Goal: Task Accomplishment & Management: Manage account settings

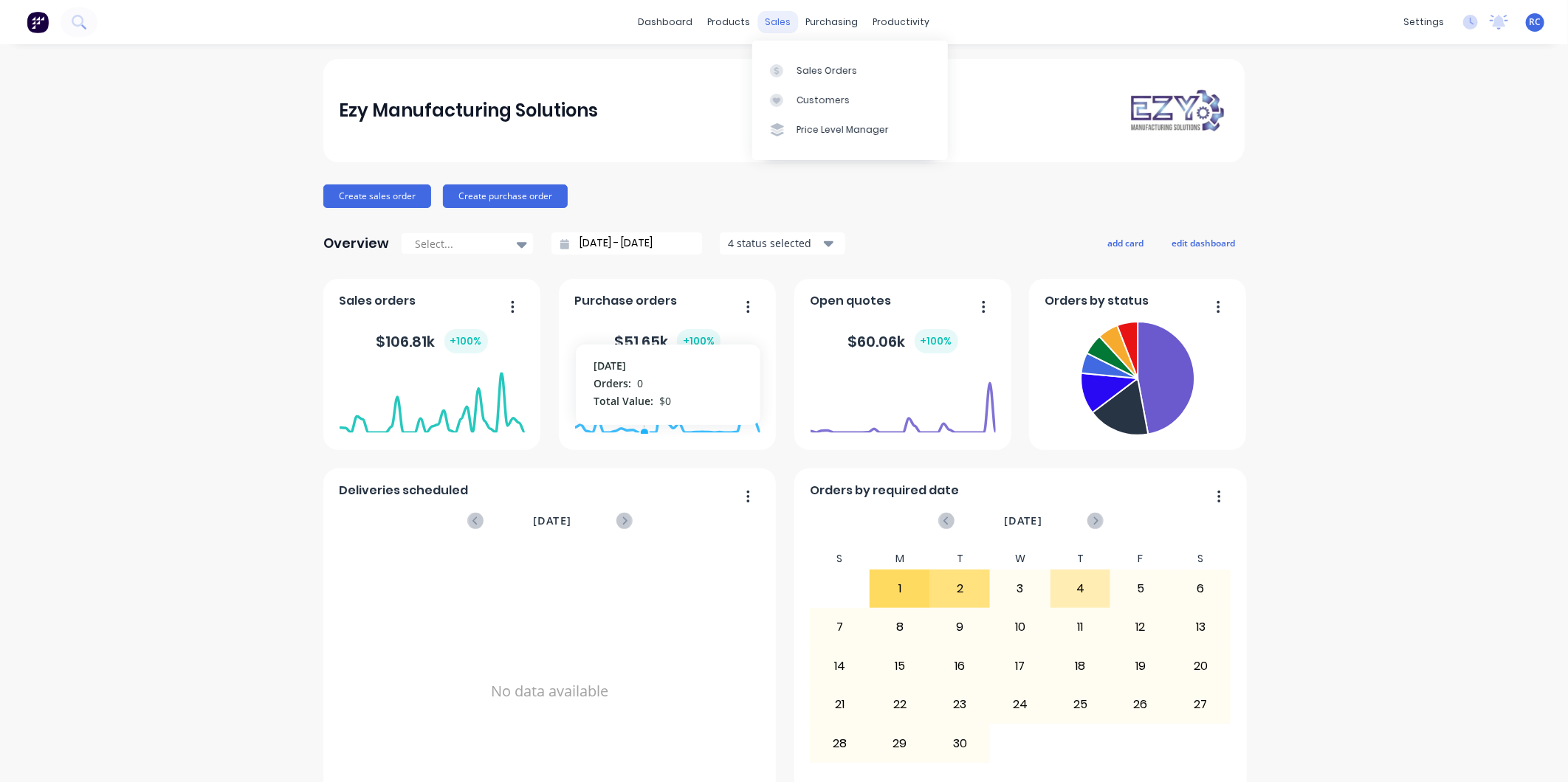
click at [764, 20] on div "sales" at bounding box center [778, 22] width 41 height 22
click at [820, 69] on div "Sales Orders" at bounding box center [827, 70] width 61 height 13
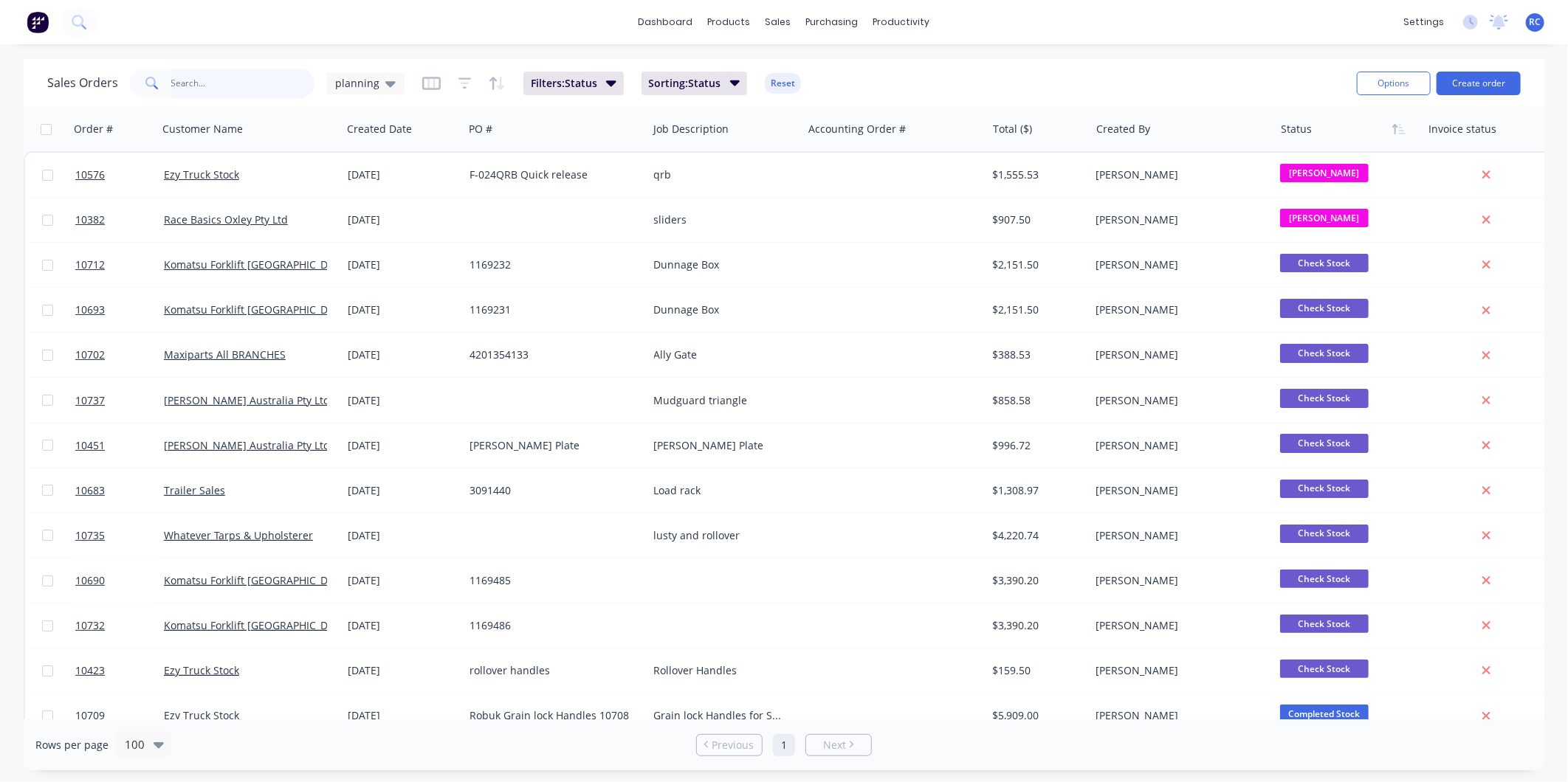
click at [201, 90] on input "text" at bounding box center [243, 84] width 144 height 30
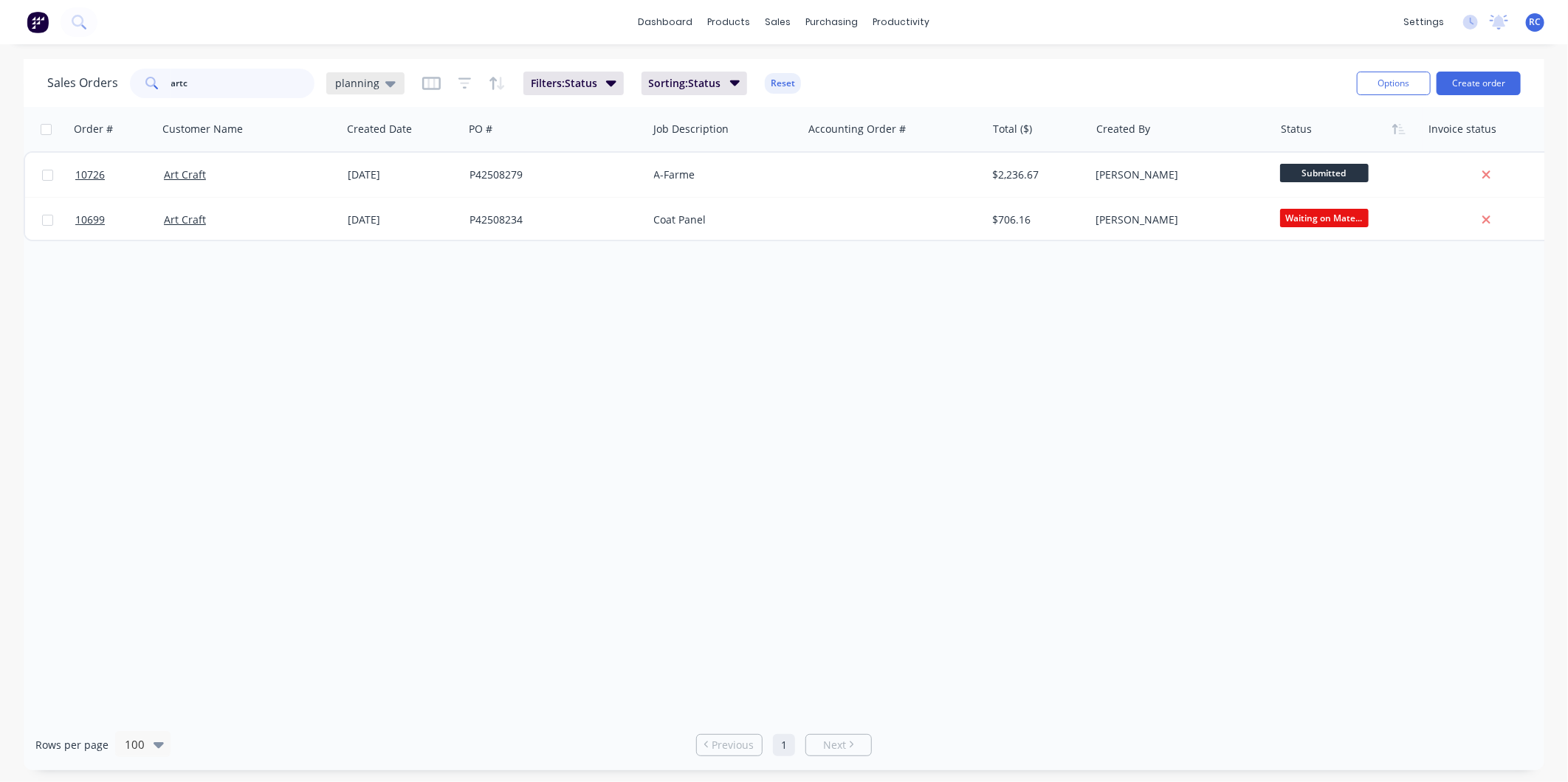
type input "artc"
click at [357, 91] on div "planning" at bounding box center [365, 84] width 78 height 22
click at [388, 270] on button "all jobs" at bounding box center [415, 268] width 169 height 17
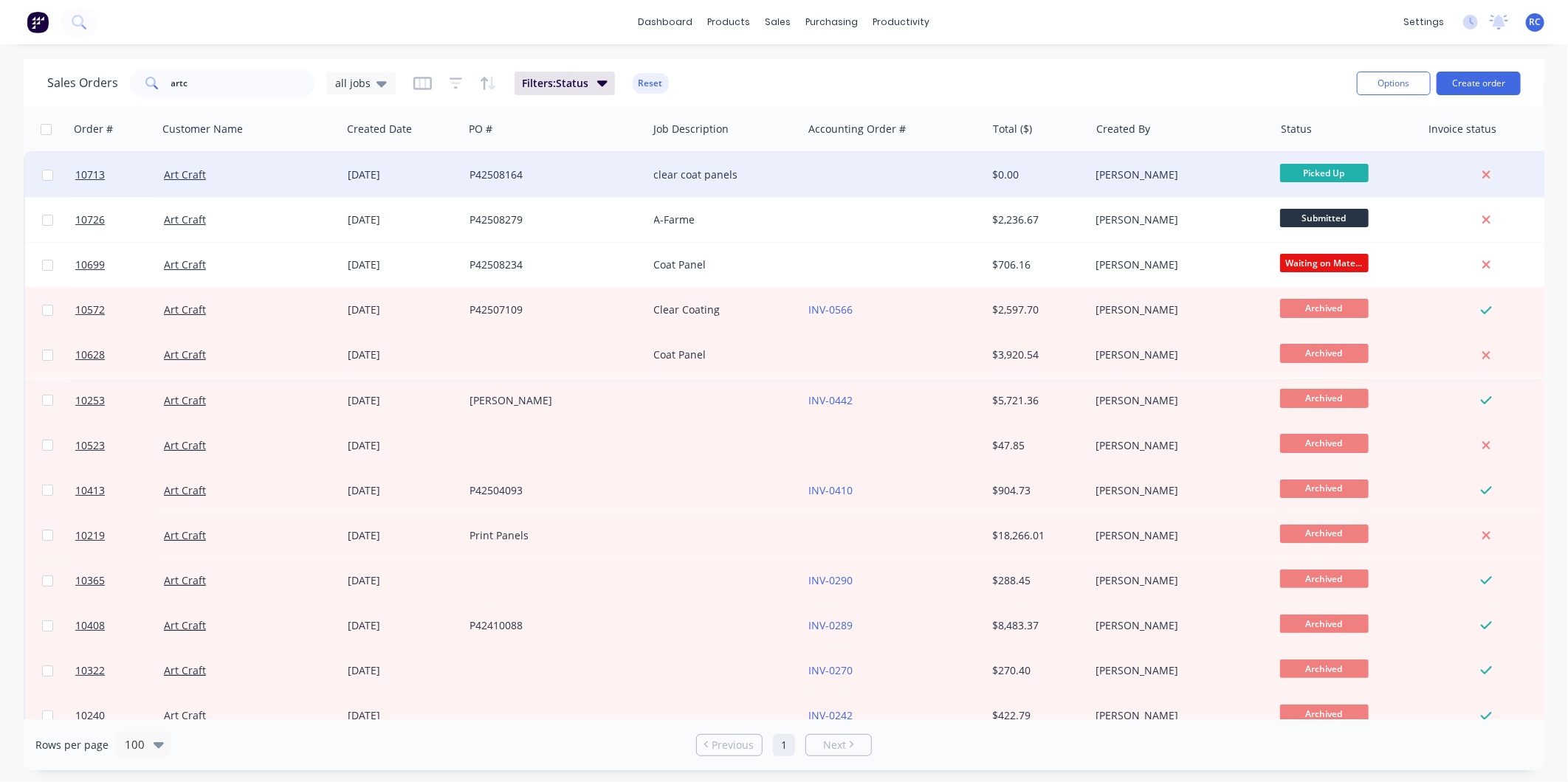
click at [406, 176] on div "[DATE]" at bounding box center [402, 175] width 110 height 15
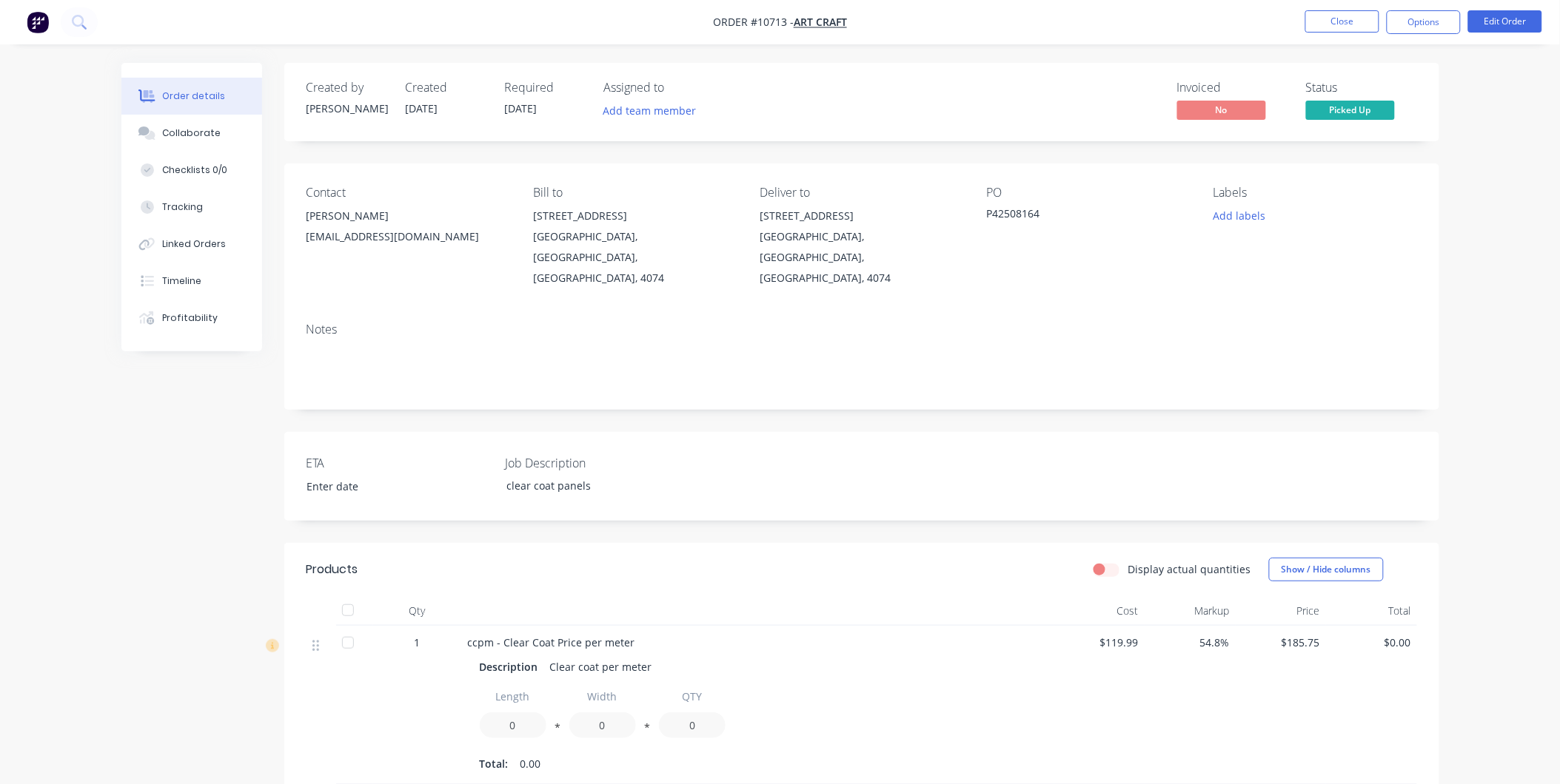
scroll to position [246, 0]
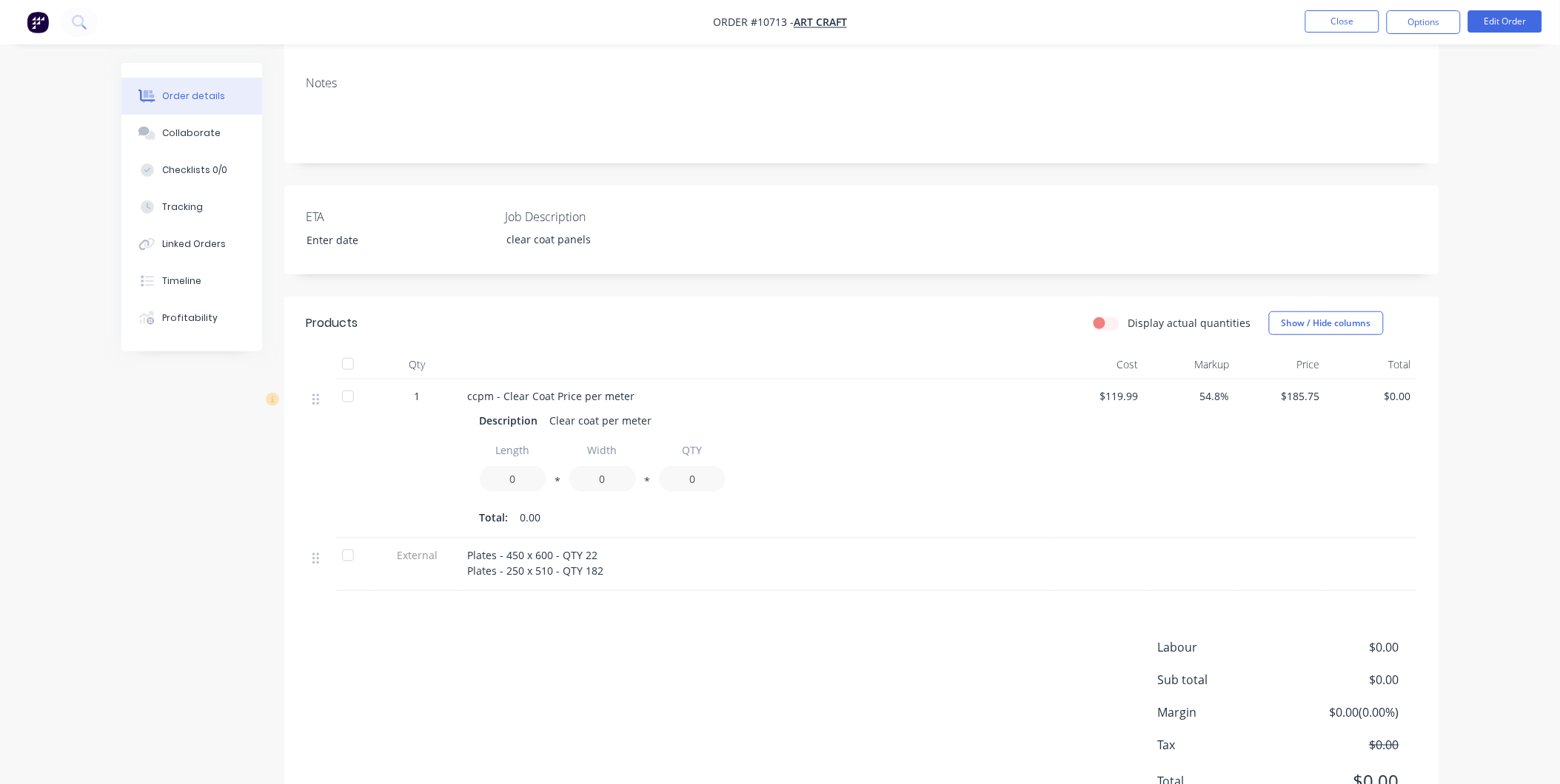
click at [423, 388] on div "1" at bounding box center [417, 396] width 77 height 16
click at [1520, 18] on button "Edit Order" at bounding box center [1504, 21] width 74 height 22
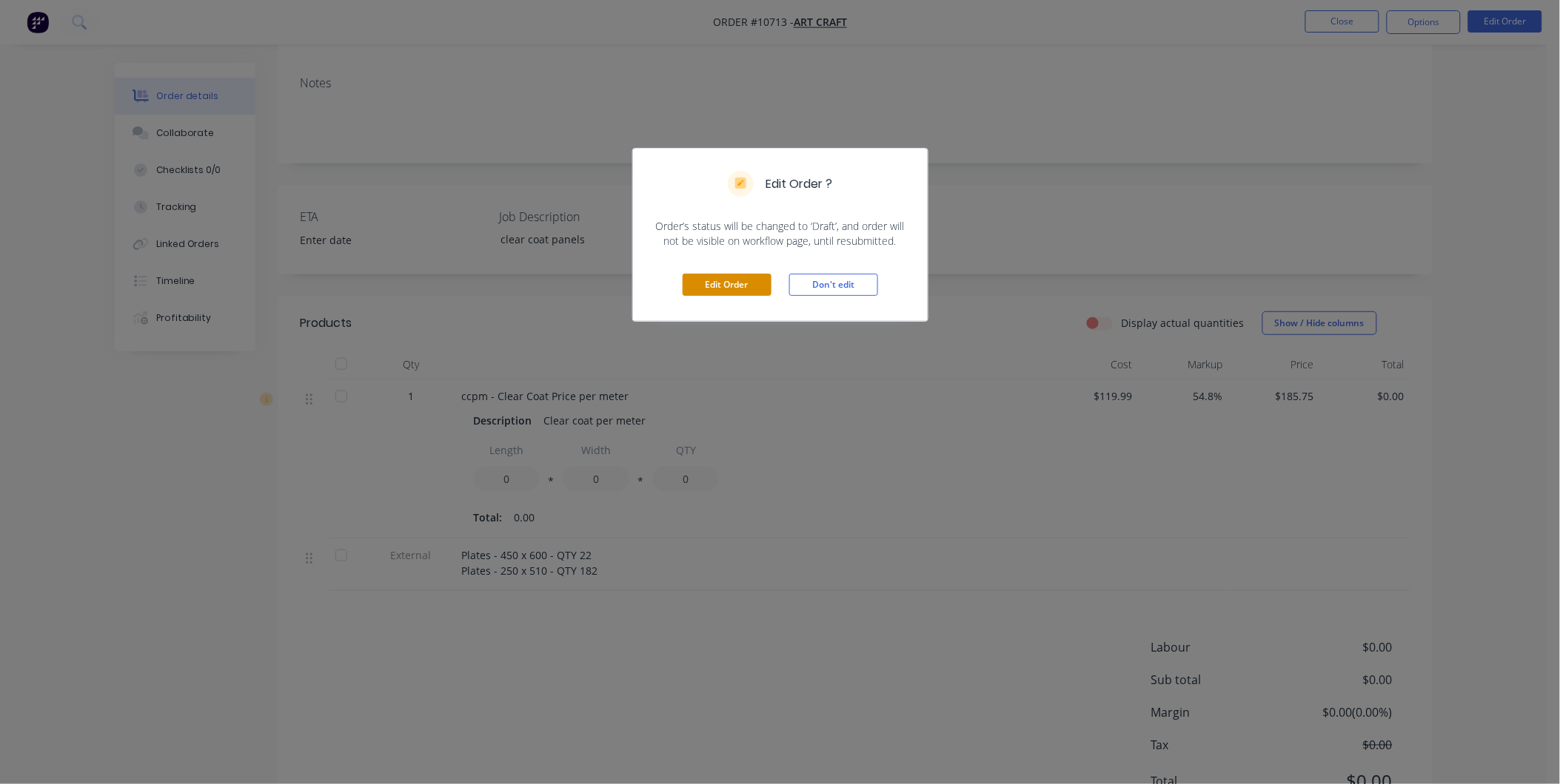
click at [728, 287] on button "Edit Order" at bounding box center [726, 285] width 88 height 22
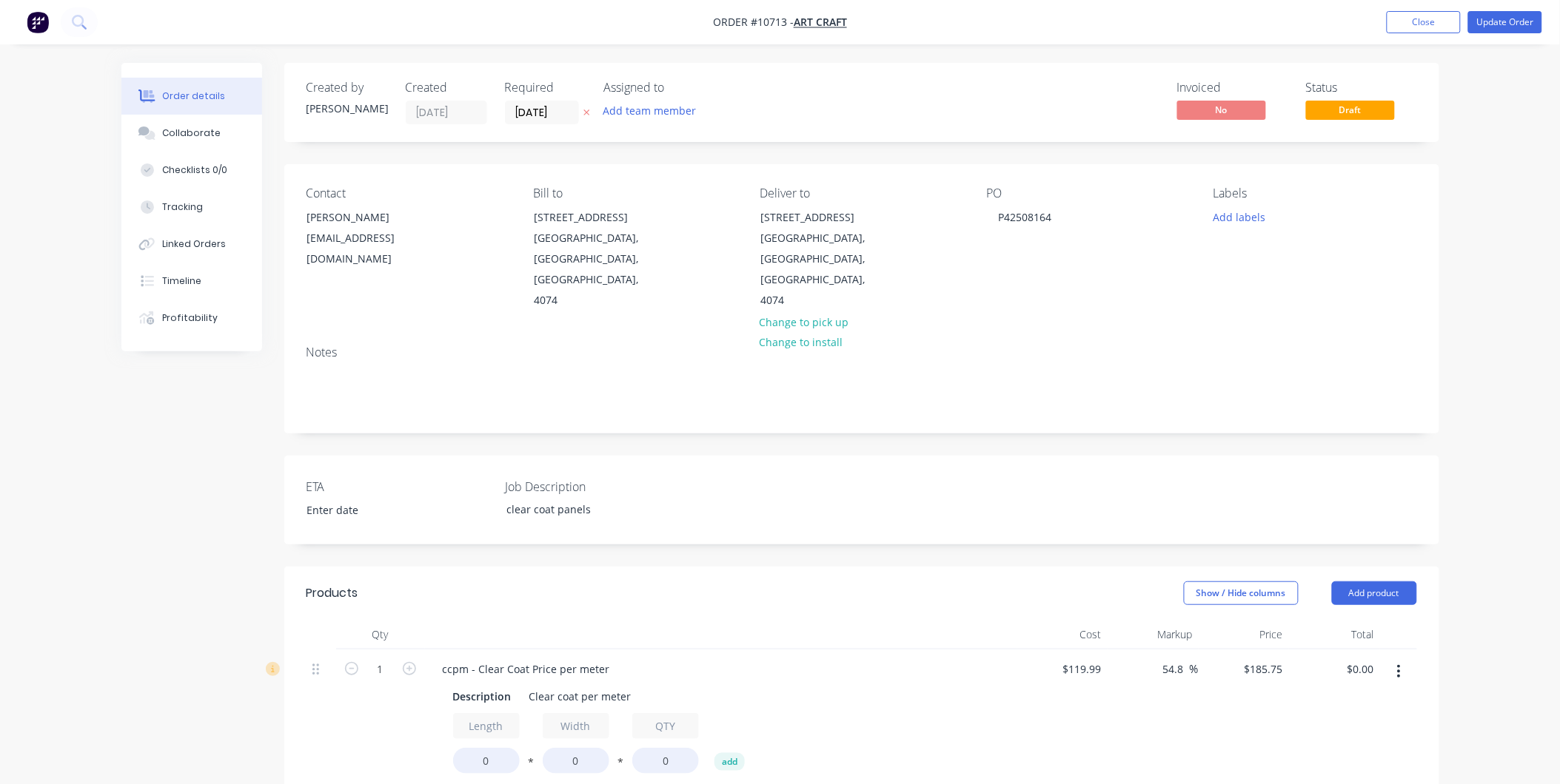
scroll to position [499, 0]
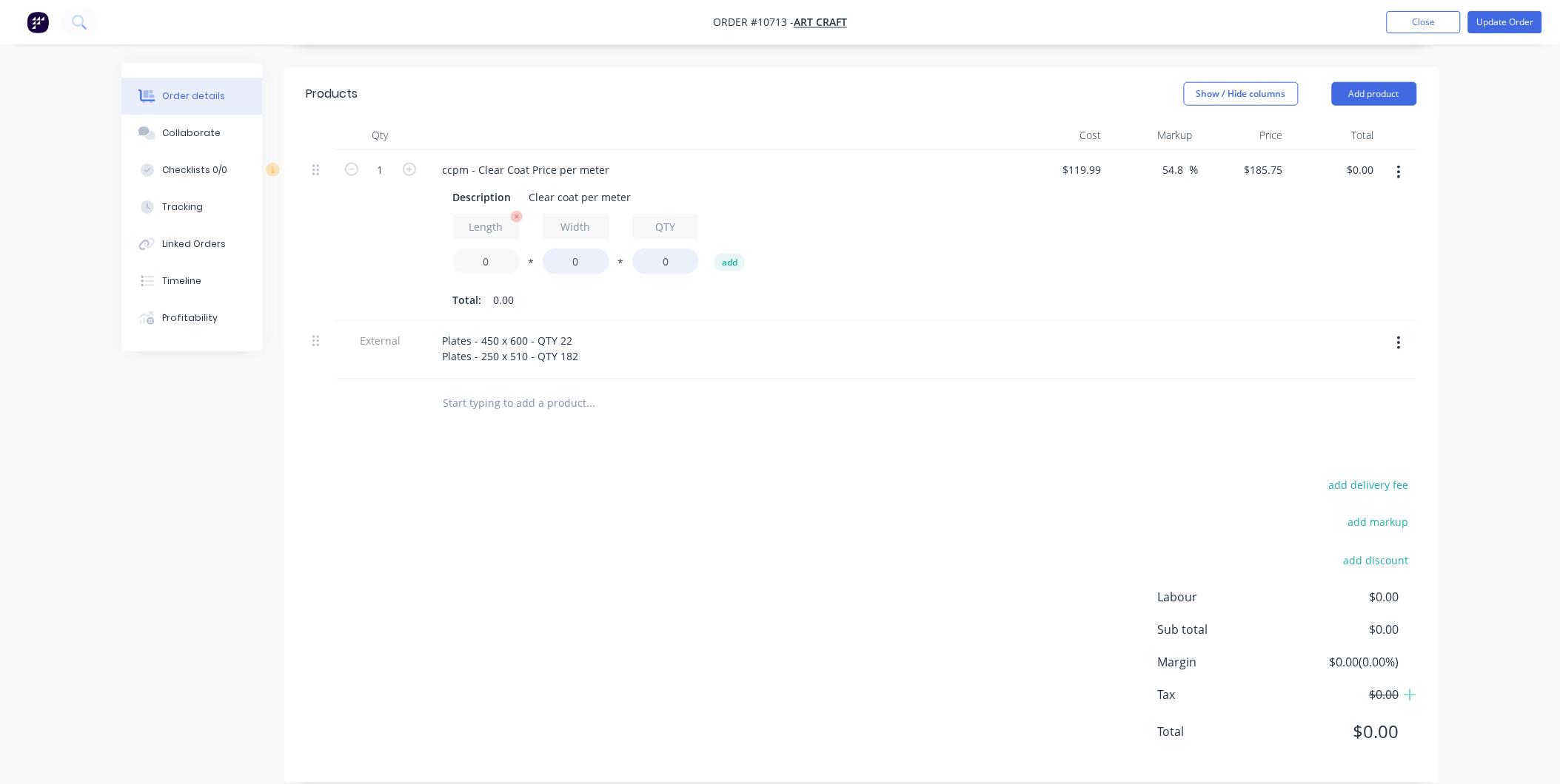
click at [484, 252] on input "0" at bounding box center [486, 261] width 67 height 26
drag, startPoint x: 482, startPoint y: 239, endPoint x: 498, endPoint y: 244, distance: 16.8
click at [498, 249] on input "0" at bounding box center [486, 261] width 67 height 26
click at [1397, 164] on icon "button" at bounding box center [1399, 172] width 4 height 16
click at [1335, 230] on div "Duplicate" at bounding box center [1346, 240] width 114 height 21
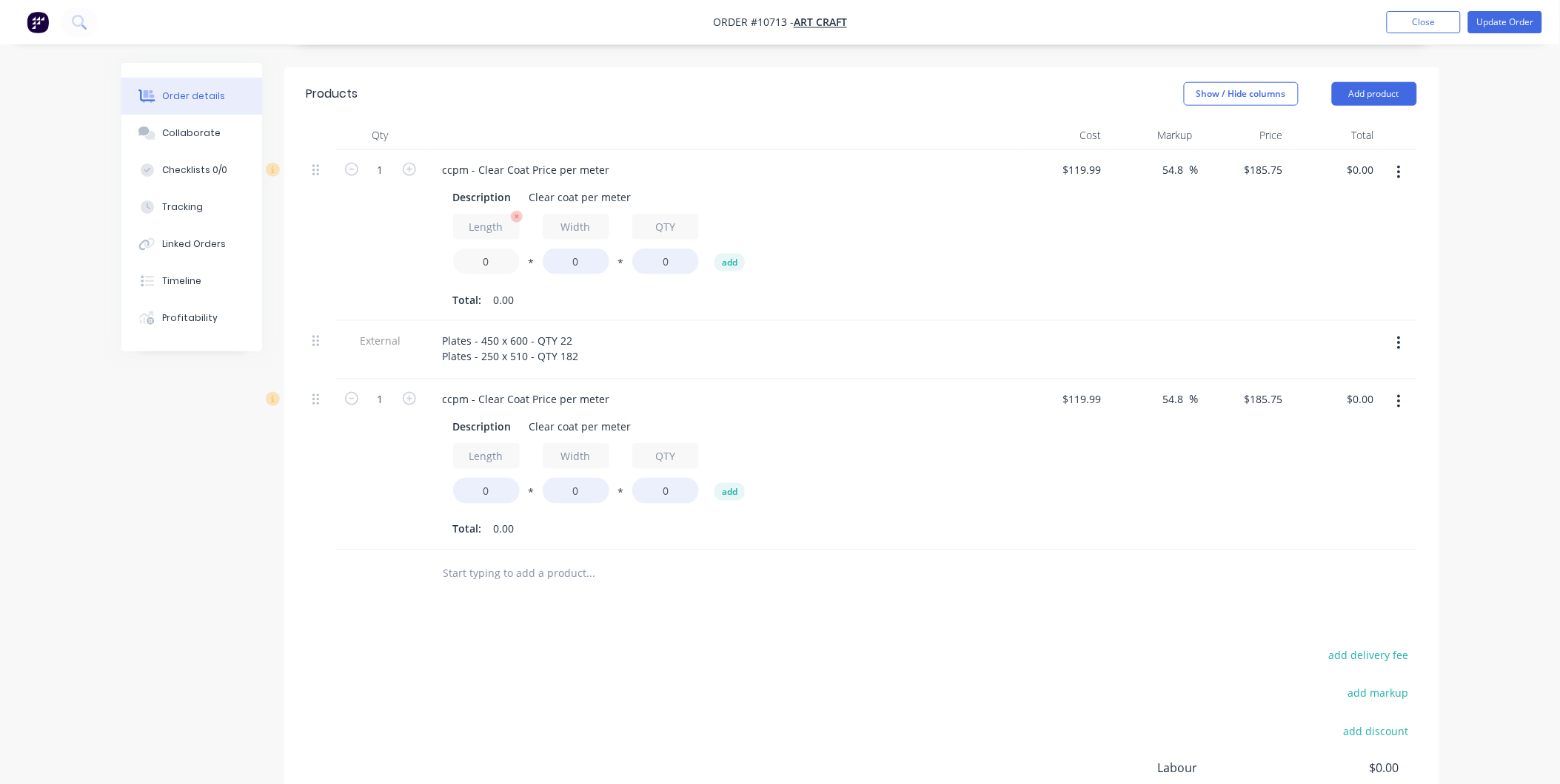
click at [482, 249] on input "0" at bounding box center [486, 261] width 67 height 26
drag, startPoint x: 493, startPoint y: 237, endPoint x: 475, endPoint y: 233, distance: 18.4
click at [475, 249] on input "0" at bounding box center [486, 261] width 67 height 26
type input "450"
click at [567, 249] on input "0" at bounding box center [575, 261] width 67 height 26
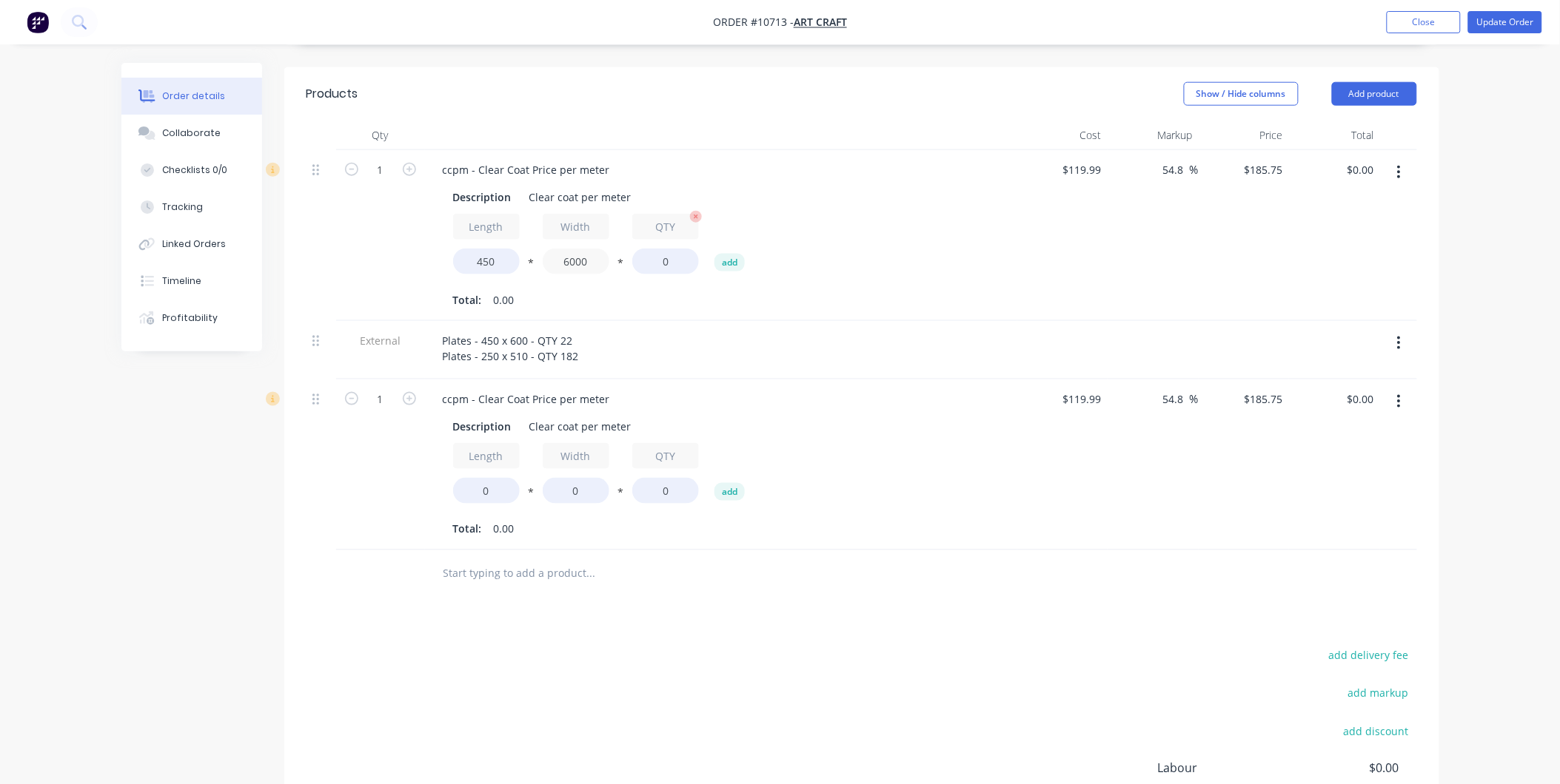
type input "6000"
click at [654, 249] on input "0" at bounding box center [665, 261] width 67 height 26
type input "22"
type input "$11,033,550,000.00"
click at [578, 249] on input "6000" at bounding box center [575, 261] width 67 height 26
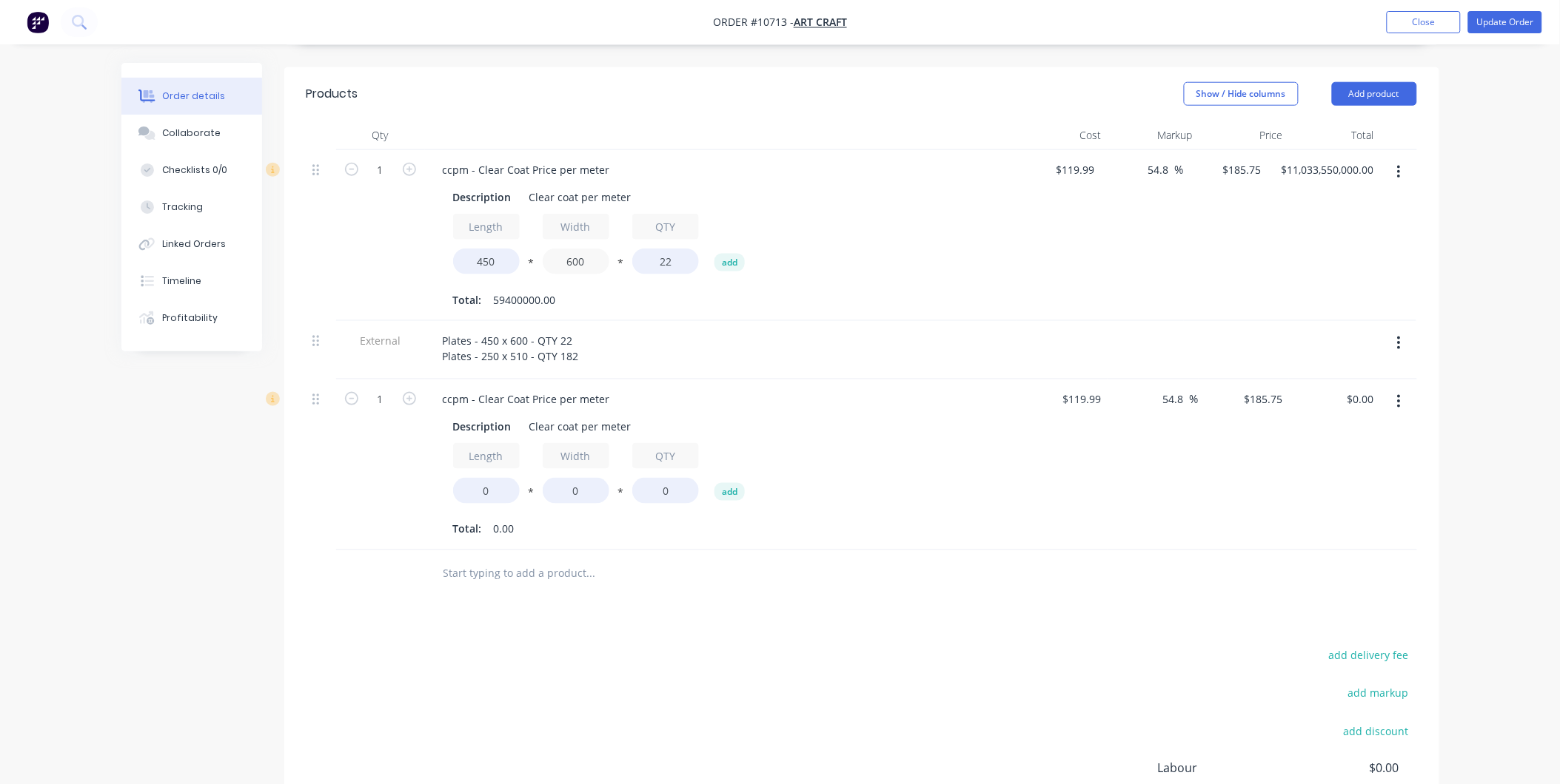
type input "600"
type input "$1,103,355,000.00"
click at [701, 290] on div "Total: 5940000.00" at bounding box center [721, 300] width 536 height 22
click at [494, 293] on span "5940000.00" at bounding box center [522, 300] width 56 height 16
click at [501, 249] on input "450" at bounding box center [486, 261] width 67 height 26
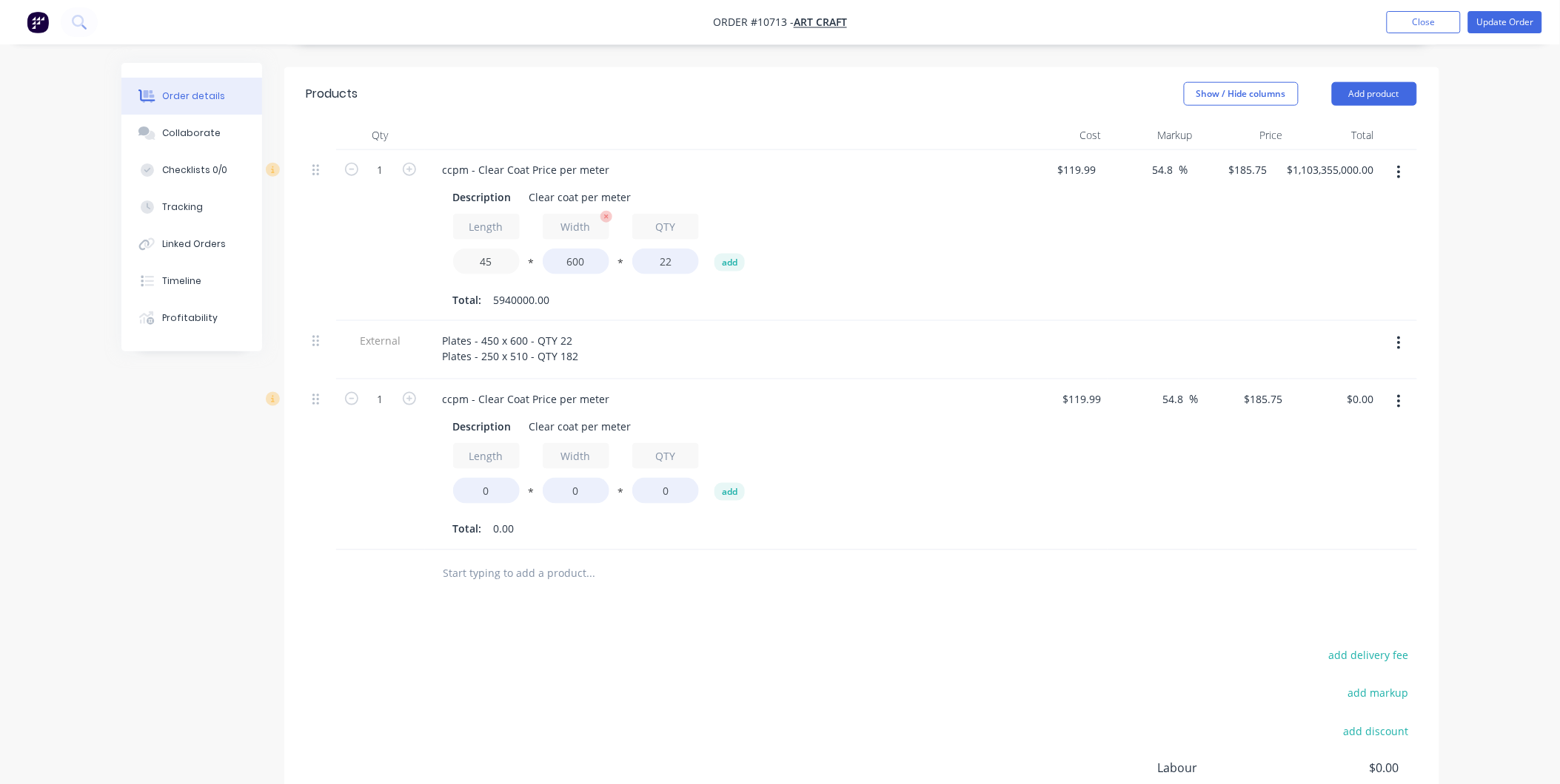
type input "45"
type input "$110,335,500.00"
click at [589, 249] on input "600" at bounding box center [575, 261] width 67 height 26
type input "60"
type input "$11,033,550.00"
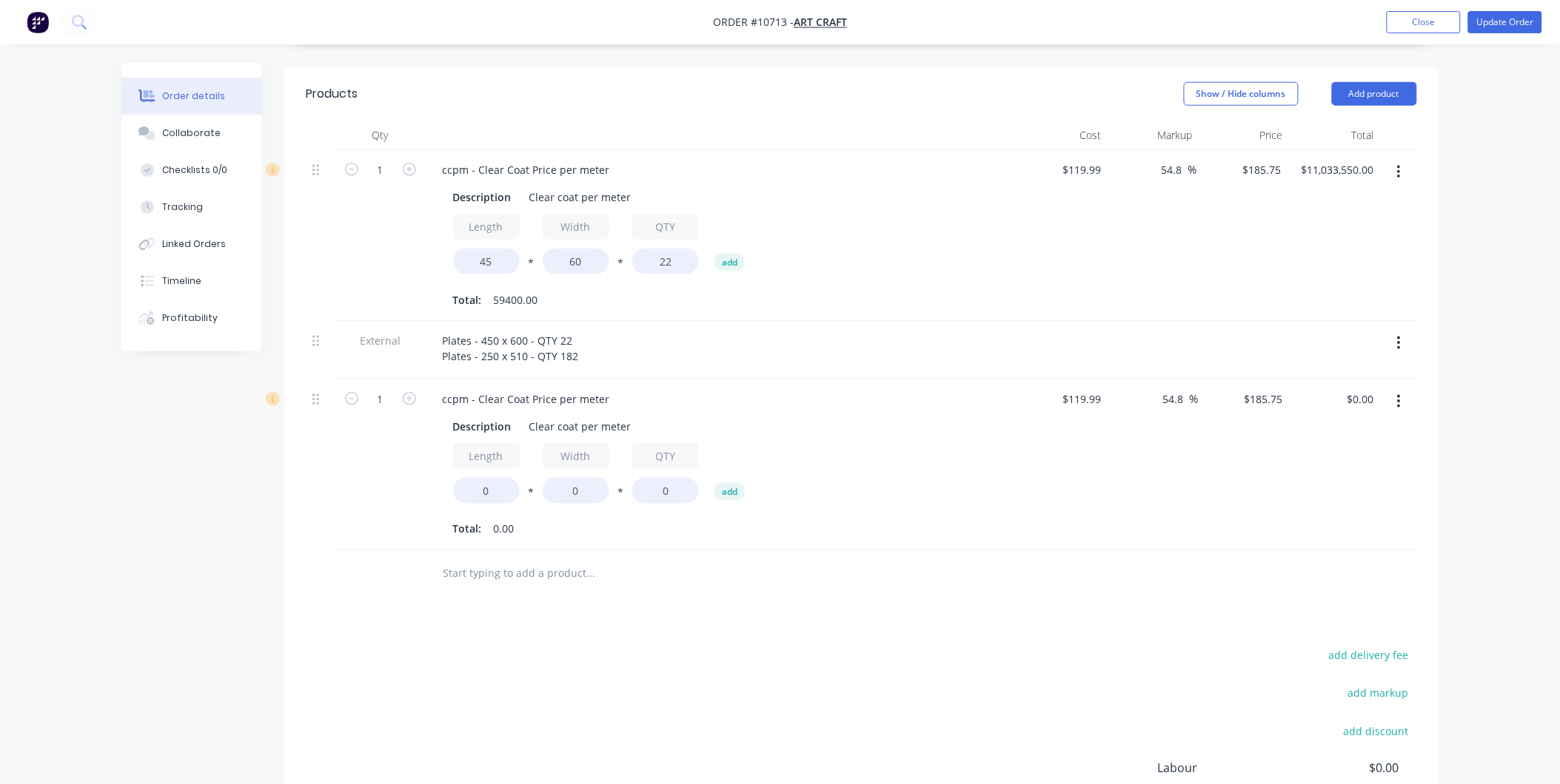
click at [719, 290] on div "Total: 59400.00" at bounding box center [721, 300] width 536 height 22
click at [381, 159] on input "1" at bounding box center [380, 170] width 38 height 22
type input "23.21"
type input "$256,088,695.50"
click at [351, 211] on div "23.21" at bounding box center [380, 236] width 88 height 171
